Goal: Task Accomplishment & Management: Complete application form

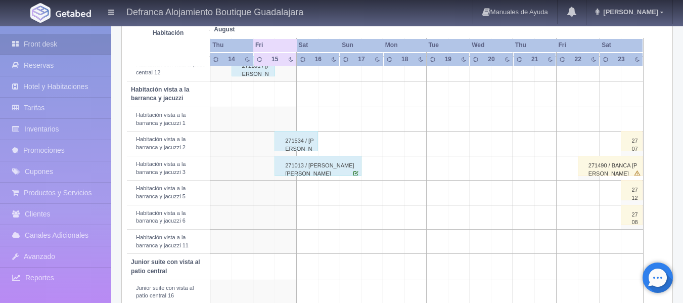
scroll to position [354, 0]
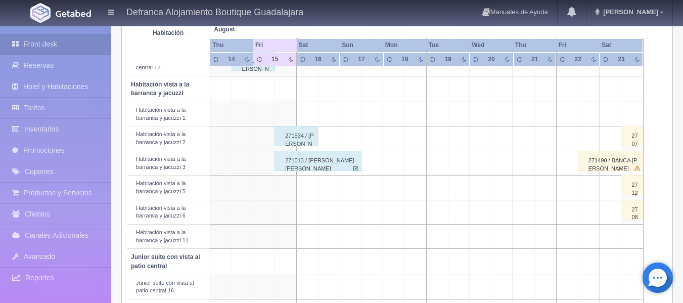
click at [290, 140] on div "271534 / MARIBEL GONZÁLEZ NAVARRETE" at bounding box center [295, 136] width 43 height 20
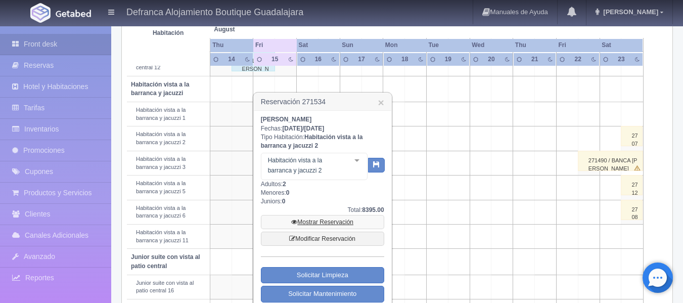
click at [317, 220] on link "Mostrar Reservación" at bounding box center [322, 222] width 123 height 14
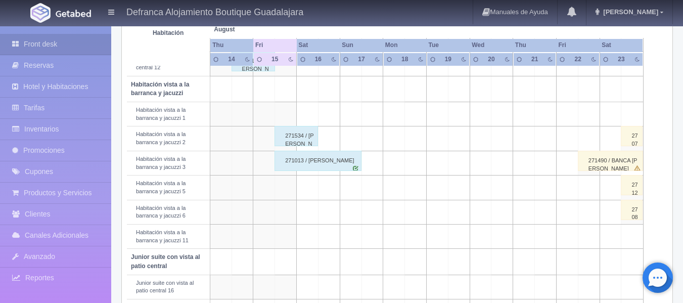
scroll to position [354, 0]
click at [290, 165] on div "271013 / Manuel Angel Cortes Lopez" at bounding box center [317, 161] width 87 height 20
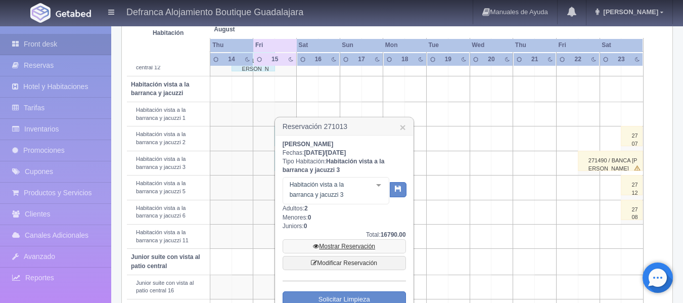
click at [339, 247] on link "Mostrar Reservación" at bounding box center [343, 246] width 123 height 14
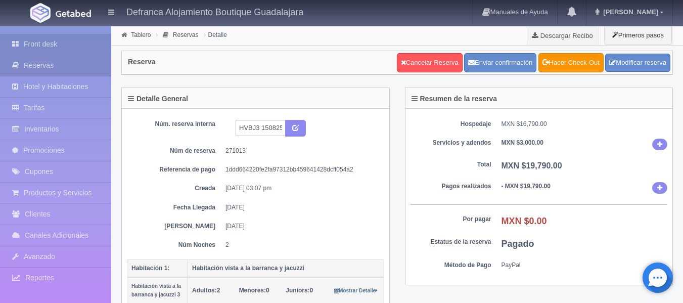
click at [51, 46] on link "Front desk" at bounding box center [55, 44] width 111 height 21
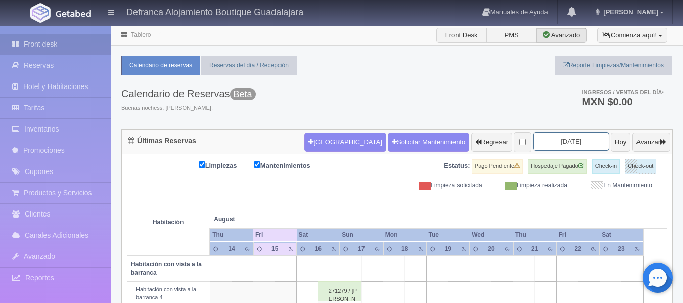
click at [579, 141] on input "2025-08-16" at bounding box center [571, 141] width 76 height 19
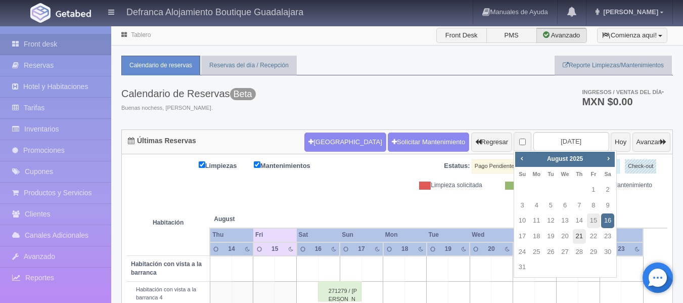
click at [578, 235] on link "21" at bounding box center [579, 236] width 13 height 15
type input "[DATE]"
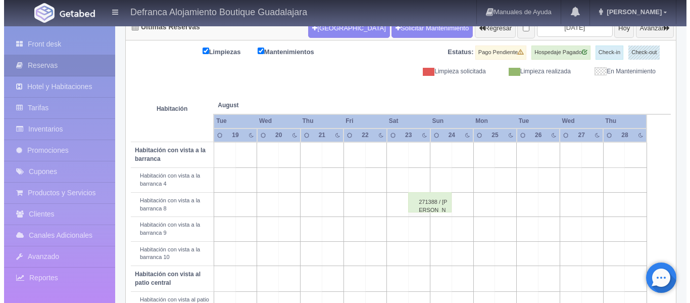
scroll to position [101, 0]
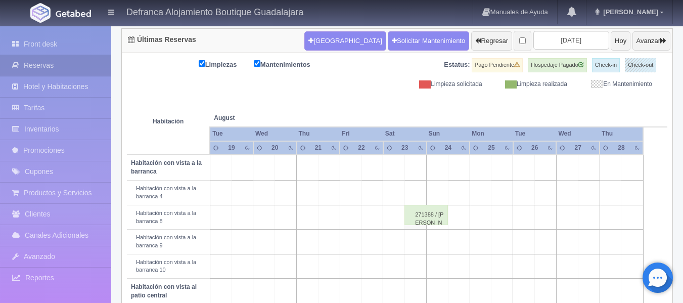
click at [327, 194] on td at bounding box center [329, 192] width 22 height 24
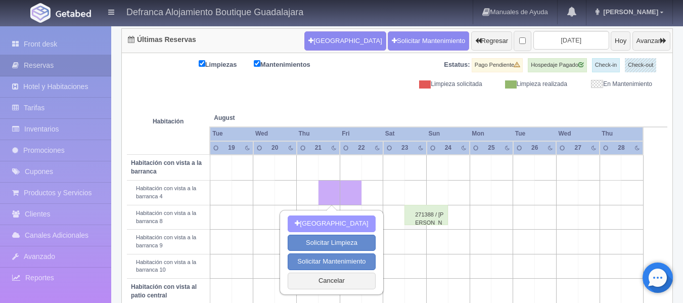
click at [331, 223] on button "[GEOGRAPHIC_DATA]" at bounding box center [331, 223] width 87 height 17
type input "[DATE]"
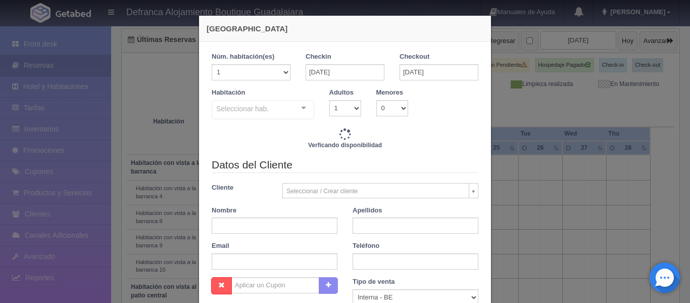
checkbox input "false"
type input "6110.00"
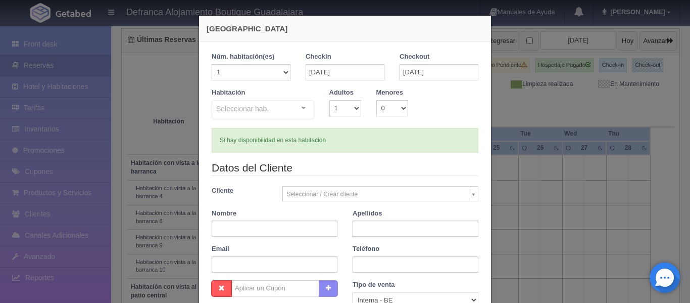
checkbox input "false"
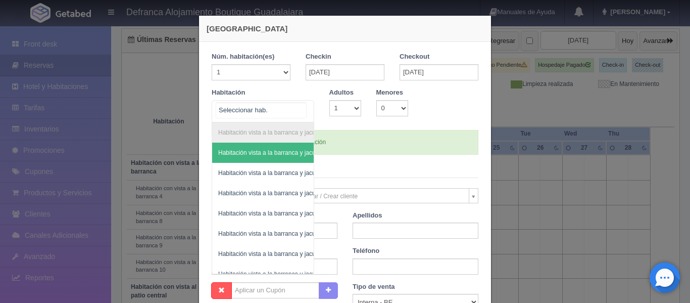
click at [302, 107] on div "Habitación vista a la barranca y jacuzzi Habitación vista a la barranca y jacuz…" at bounding box center [263, 111] width 103 height 22
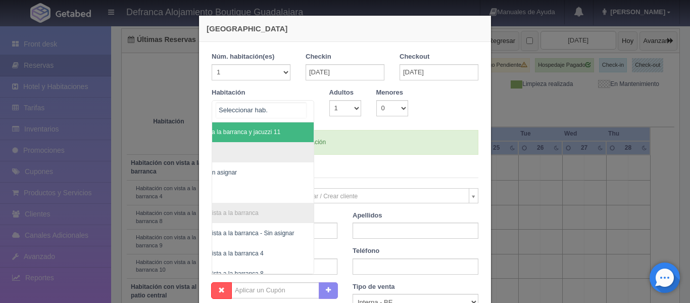
scroll to position [162, 59]
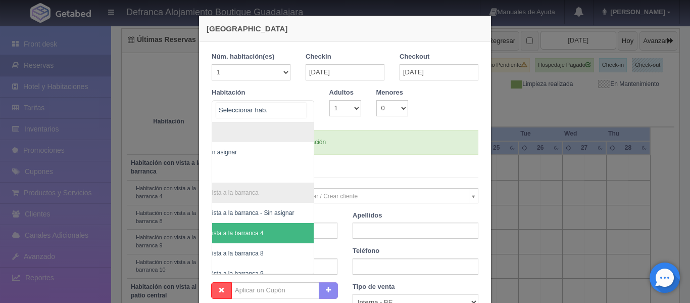
click at [248, 230] on span "Habitación con vista a la barranca 4" at bounding box center [215, 232] width 97 height 7
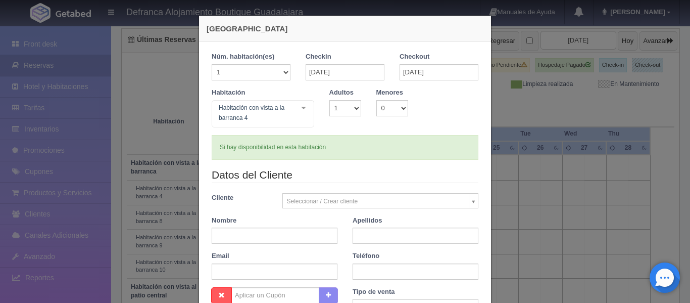
checkbox input "false"
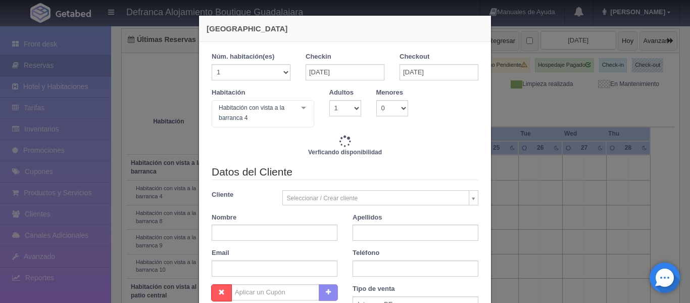
type input "6110.00"
checkbox input "false"
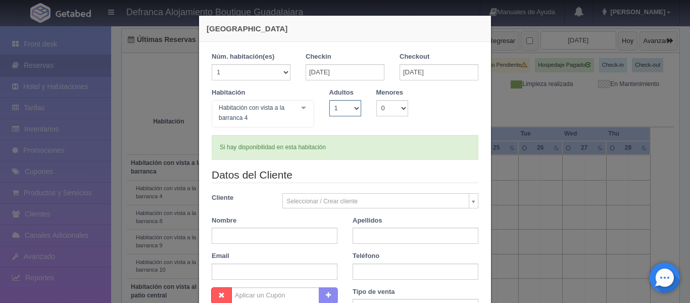
click at [353, 107] on select "1 2 3 4 5 6 7 8 9 10" at bounding box center [345, 108] width 32 height 16
select select "2"
click at [329, 100] on select "1 2 3 4 5 6 7 8 9 10" at bounding box center [345, 108] width 32 height 16
checkbox input "false"
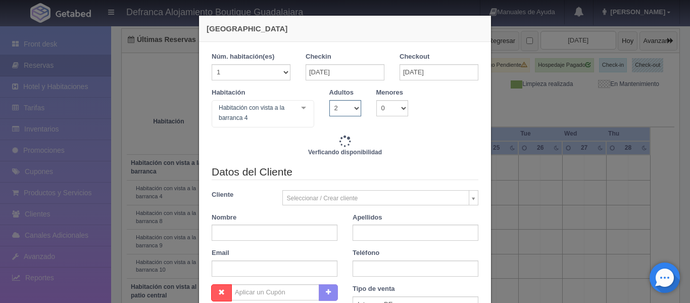
type input "6110.00"
checkbox input "false"
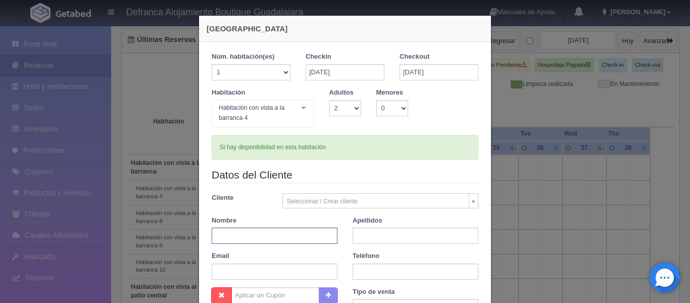
click at [246, 238] on input "text" at bounding box center [275, 235] width 126 height 16
type input "IMELDA EDUWIGES"
type input "SUÁREZ IBARRA"
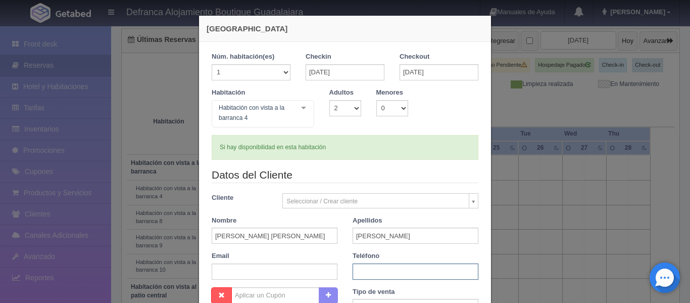
click at [374, 271] on input "text" at bounding box center [416, 271] width 126 height 16
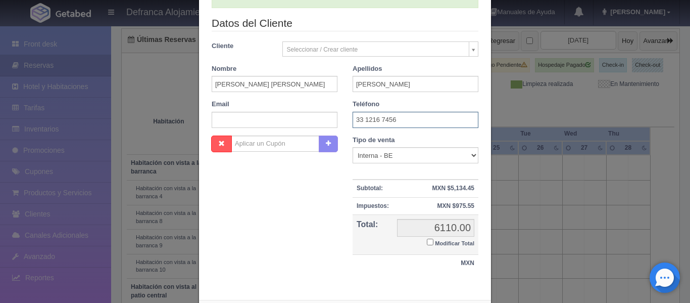
scroll to position [201, 0]
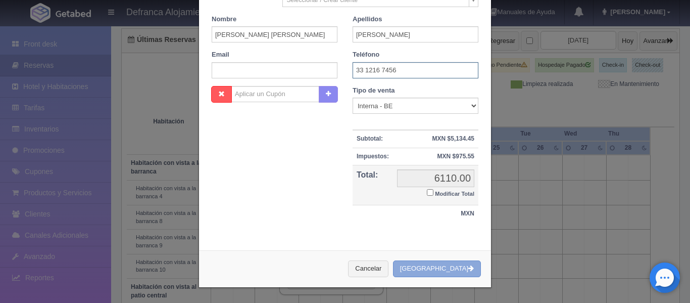
type input "33 1216 7456"
click at [437, 269] on button "[GEOGRAPHIC_DATA]" at bounding box center [437, 268] width 88 height 17
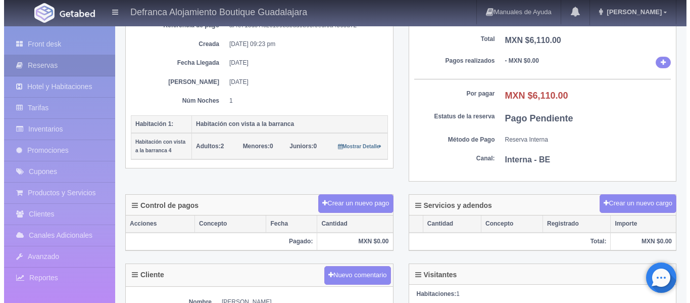
scroll to position [152, 0]
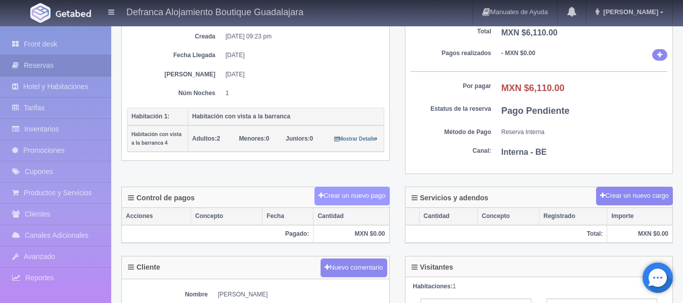
click at [326, 196] on button "Crear un nuevo pago" at bounding box center [351, 195] width 75 height 19
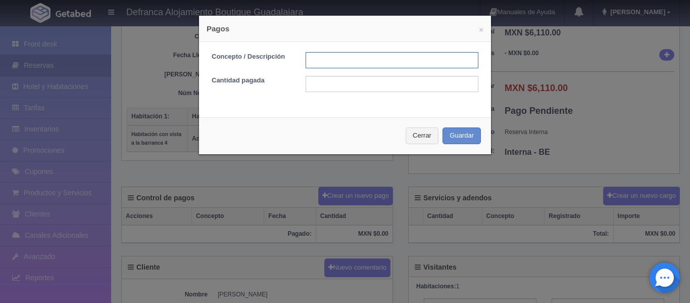
click at [336, 60] on input "text" at bounding box center [392, 60] width 173 height 16
type input "CERTIFICADO DE REGALO JG-FLEX18072025"
click at [322, 85] on input "text" at bounding box center [392, 84] width 173 height 16
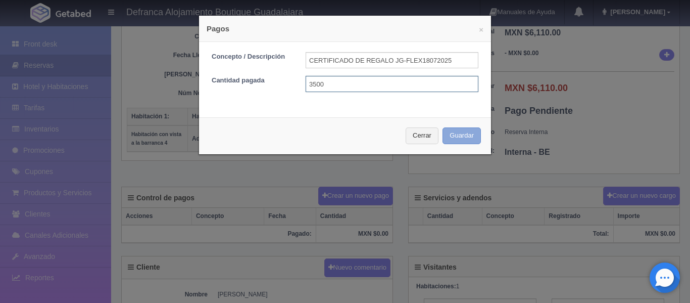
type input "3500"
click at [453, 134] on button "Guardar" at bounding box center [462, 135] width 38 height 17
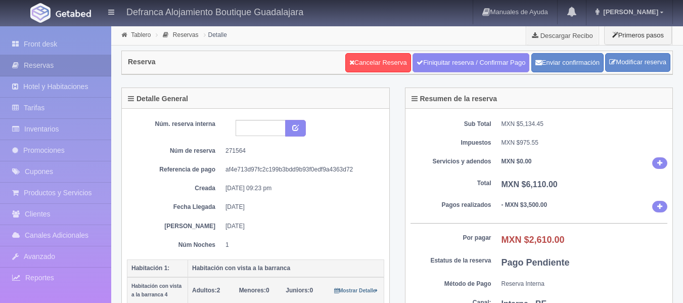
scroll to position [152, 0]
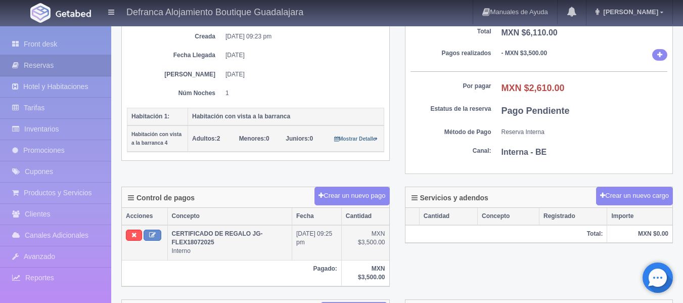
drag, startPoint x: 172, startPoint y: 233, endPoint x: 219, endPoint y: 241, distance: 48.1
click at [219, 241] on td "CERTIFICADO DE REGALO JG-FLEX18072025 Interno" at bounding box center [229, 242] width 124 height 35
copy b "CERTIFICADO DE REGALO JG-FLEX18072025"
click at [39, 44] on link "Front desk" at bounding box center [55, 44] width 111 height 21
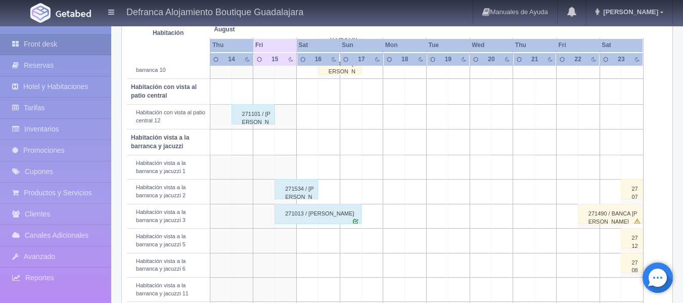
scroll to position [303, 0]
